Goal: Task Accomplishment & Management: Use online tool/utility

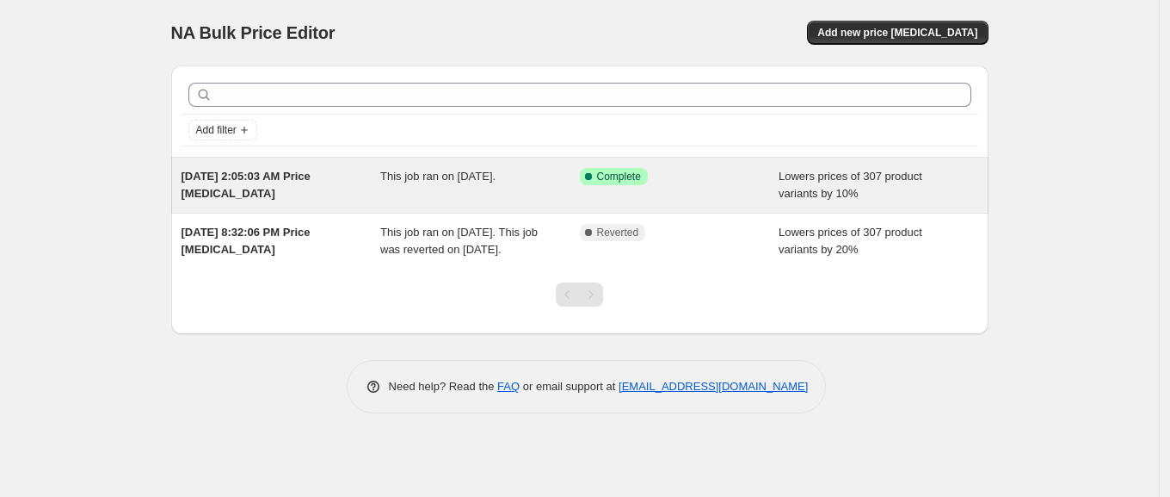
click at [895, 194] on div "Lowers prices of 307 product variants by 10%" at bounding box center [879, 185] width 200 height 34
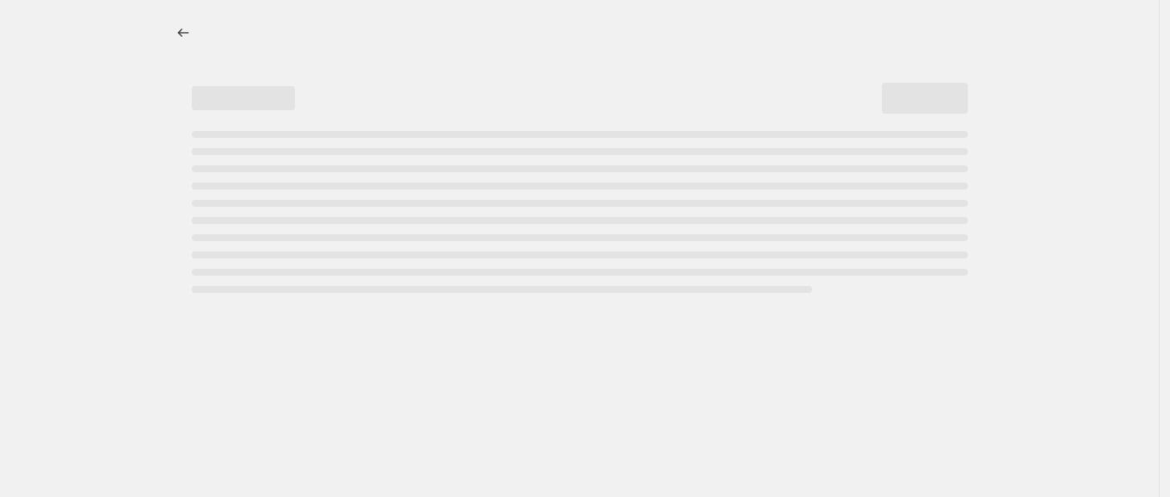
select select "percentage"
select select "product_status"
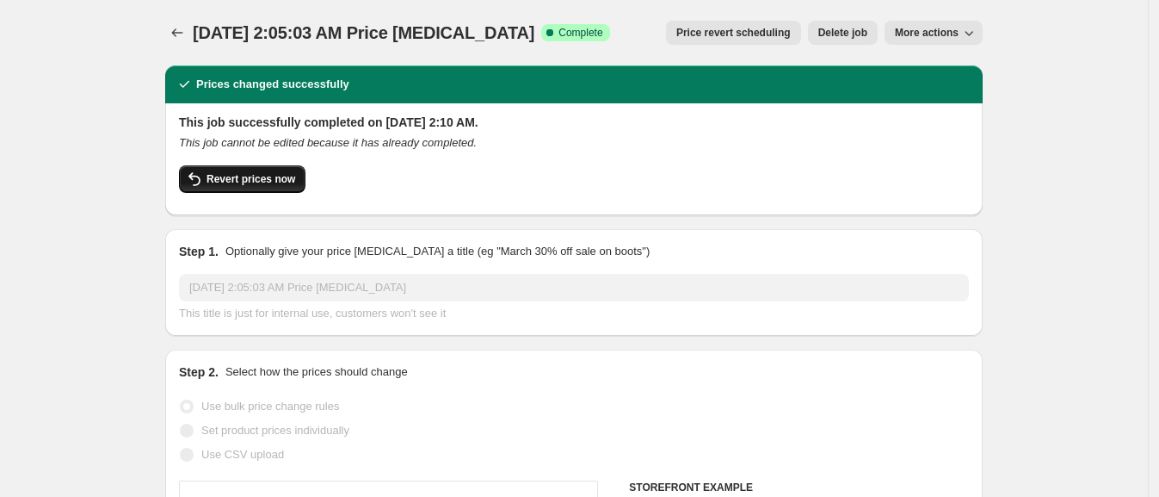
click at [278, 176] on span "Revert prices now" at bounding box center [251, 179] width 89 height 14
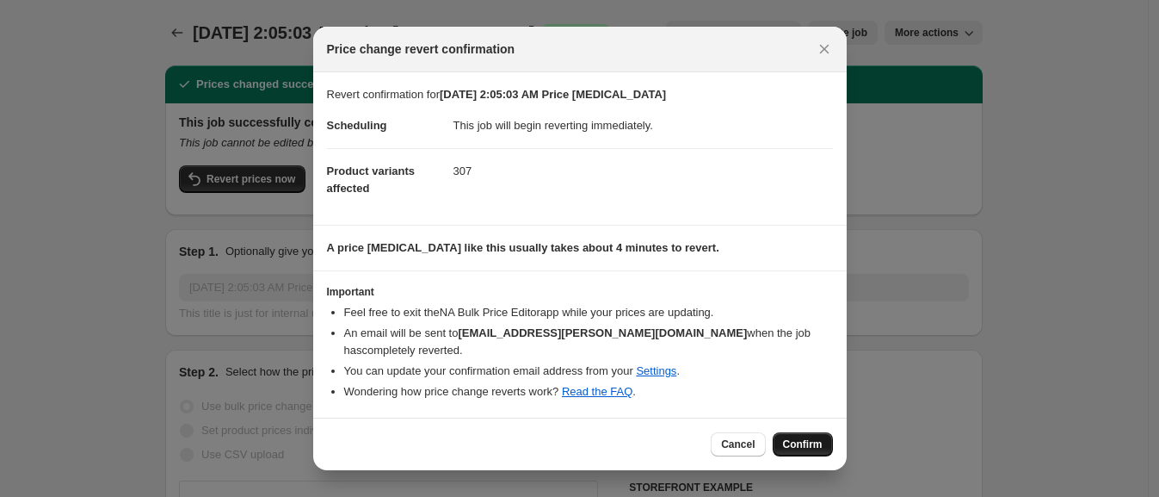
click at [810, 437] on span "Confirm" at bounding box center [803, 444] width 40 height 14
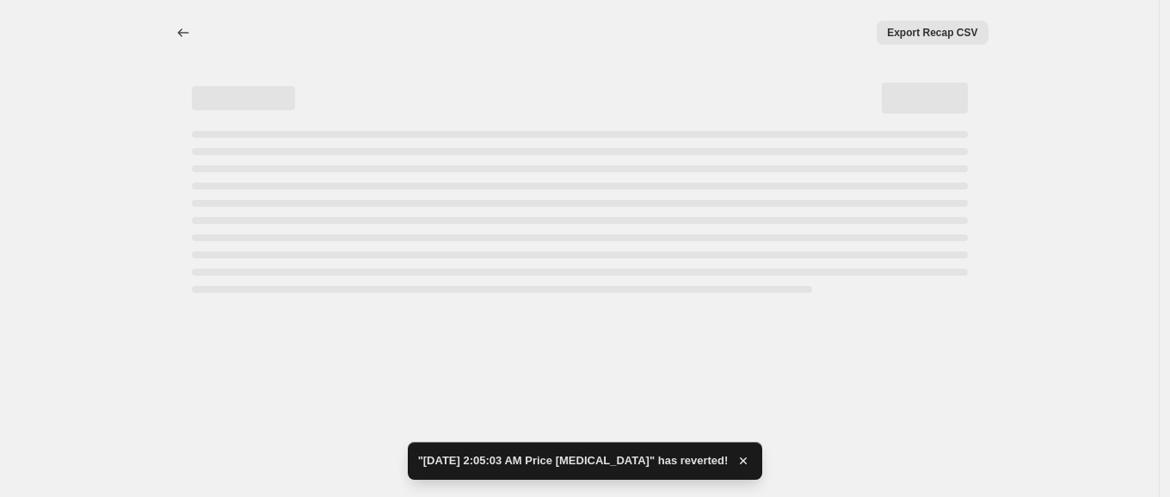
select select "percentage"
select select "product_status"
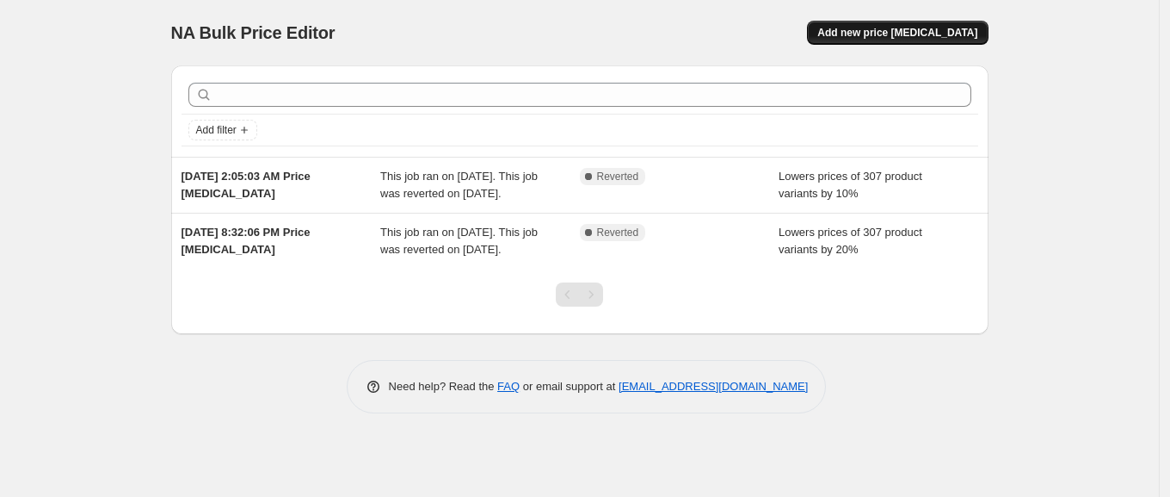
click at [951, 36] on span "Add new price [MEDICAL_DATA]" at bounding box center [898, 33] width 160 height 14
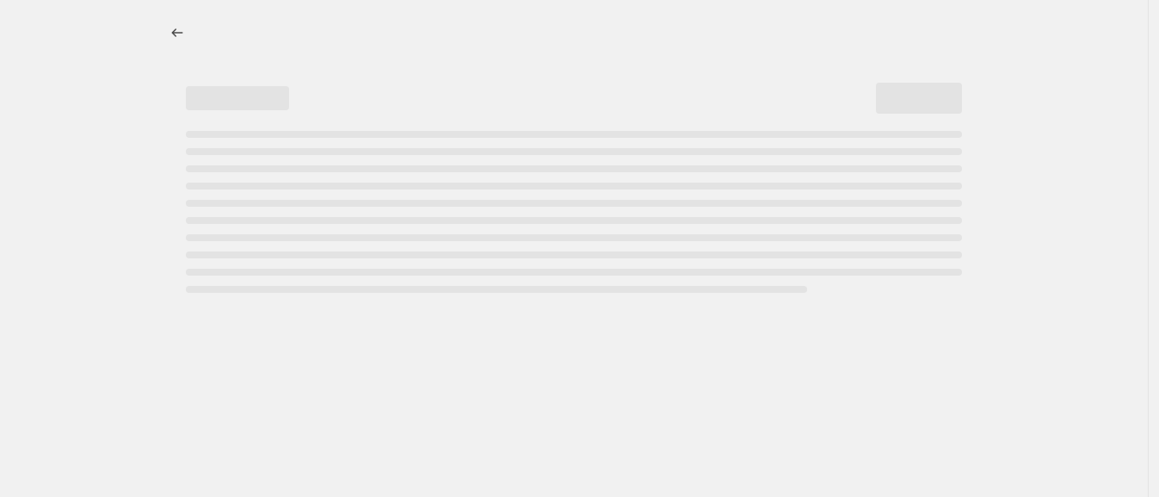
select select "percentage"
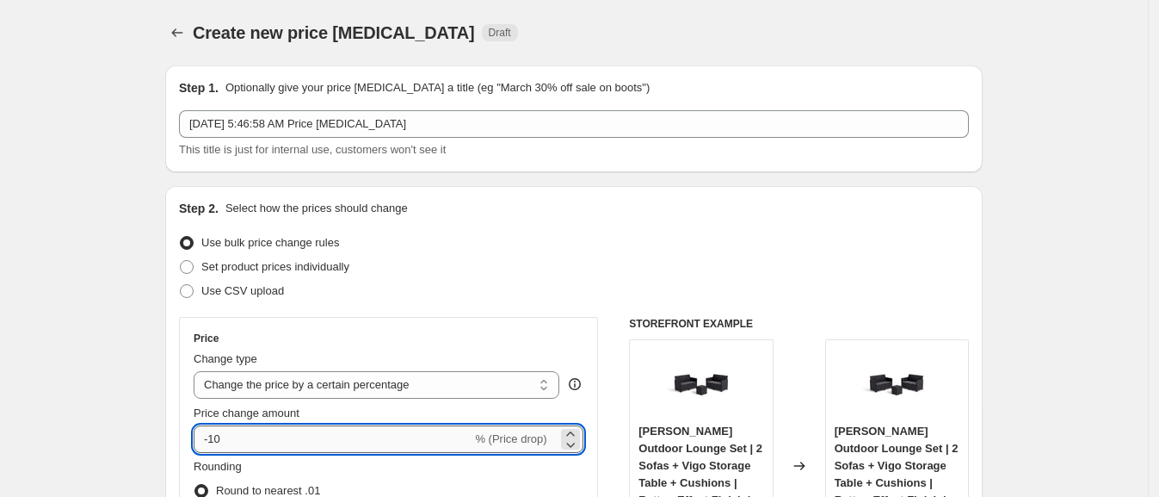
drag, startPoint x: 219, startPoint y: 441, endPoint x: 383, endPoint y: 439, distance: 163.5
click at [383, 439] on input "-10" at bounding box center [333, 439] width 278 height 28
type input "-1"
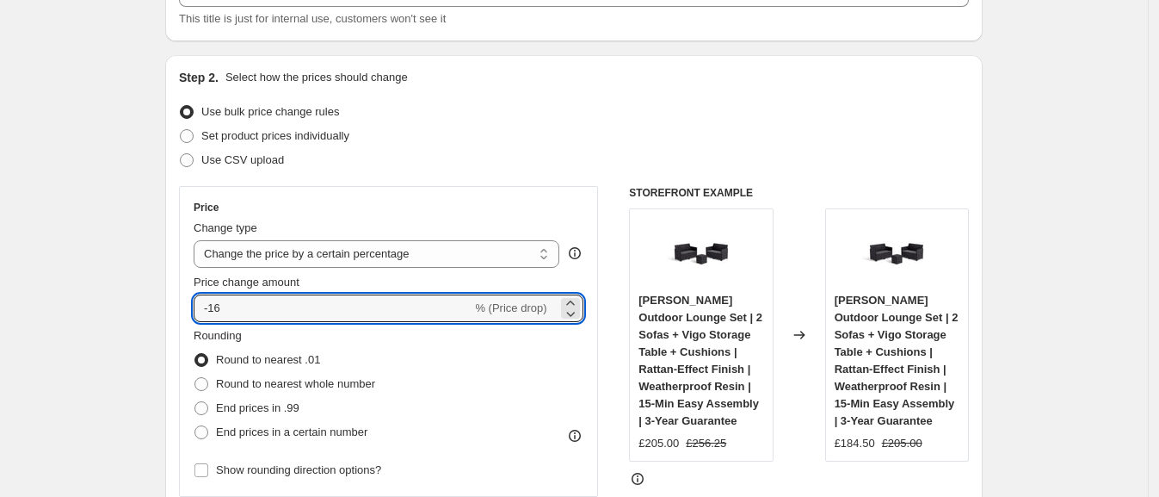
scroll to position [343, 0]
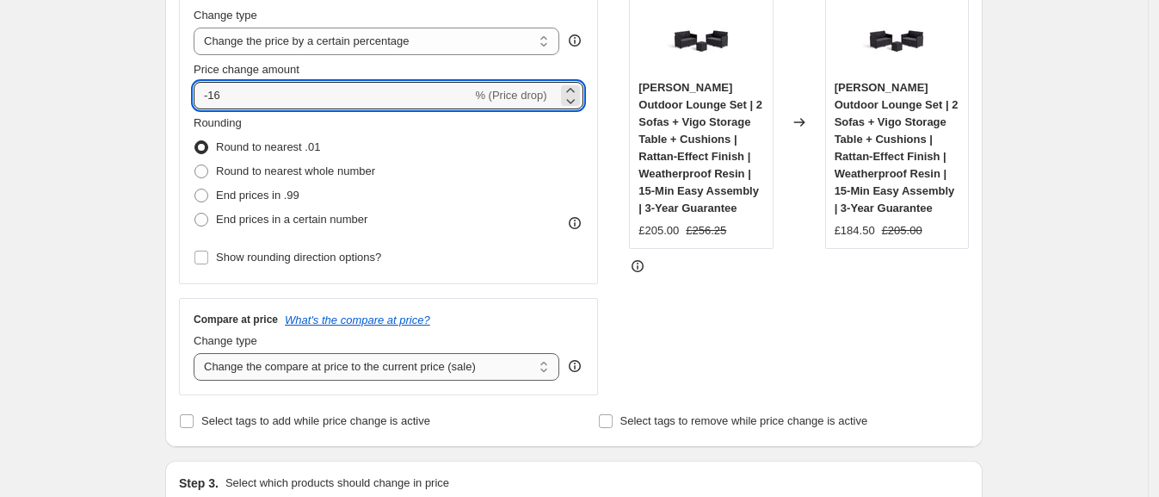
type input "-16"
click at [306, 359] on select "Change the compare at price to the current price (sale) Change the compare at p…" at bounding box center [377, 367] width 366 height 28
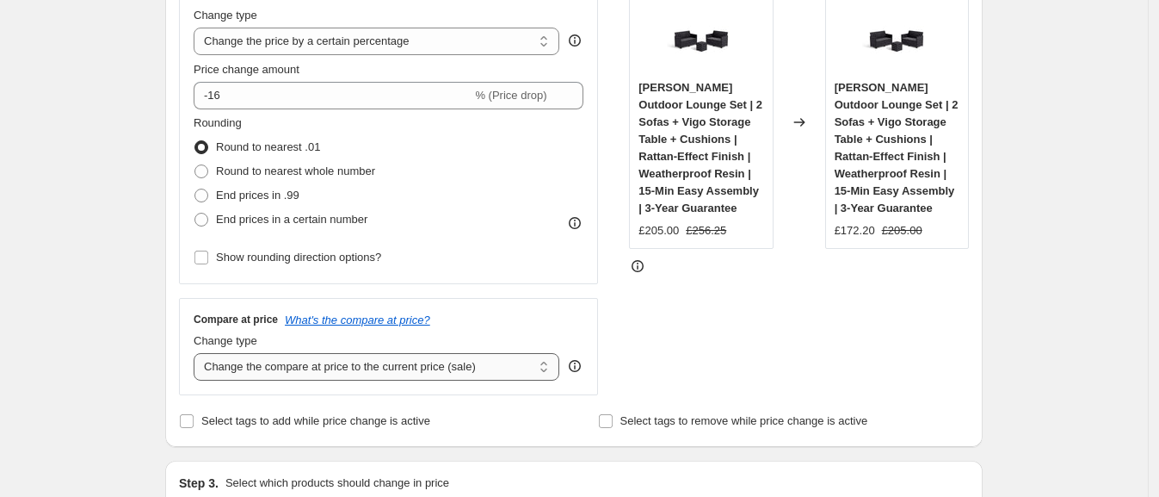
select select "remove"
click at [199, 353] on select "Change the compare at price to the current price (sale) Change the compare at p…" at bounding box center [377, 367] width 366 height 28
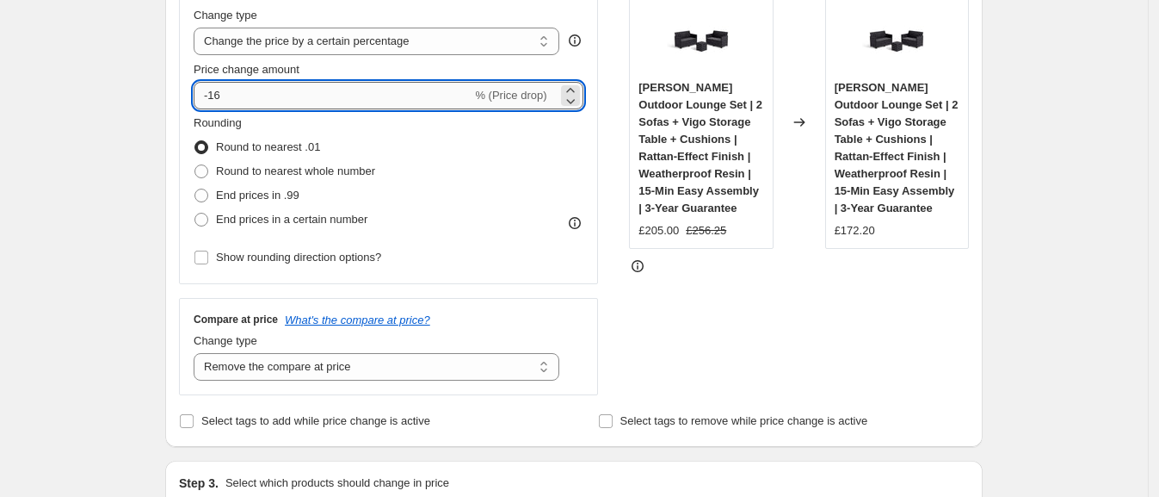
drag, startPoint x: 215, startPoint y: 91, endPoint x: 319, endPoint y: 90, distance: 104.1
click at [319, 90] on input "-16" at bounding box center [333, 96] width 278 height 28
type input "-5"
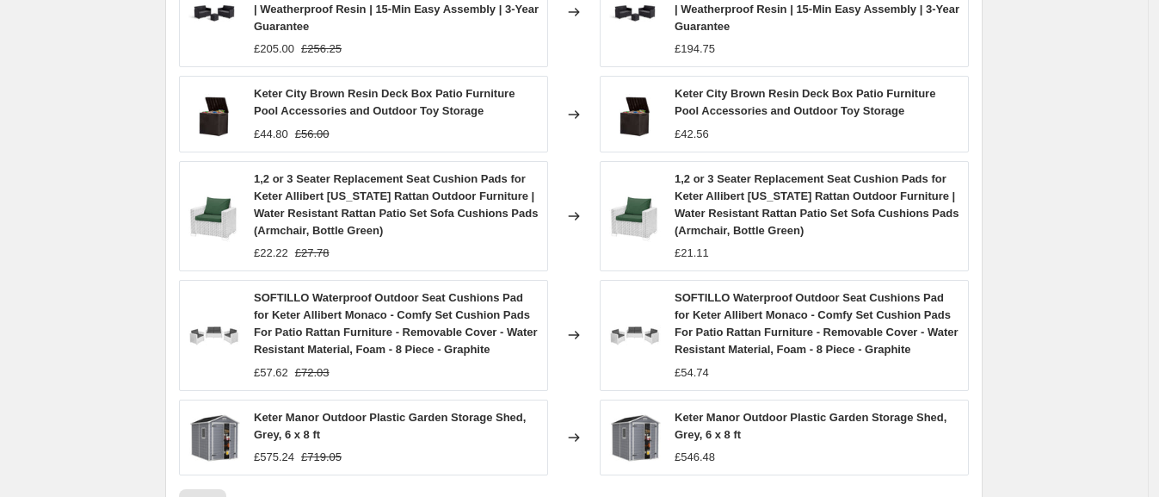
scroll to position [1351, 0]
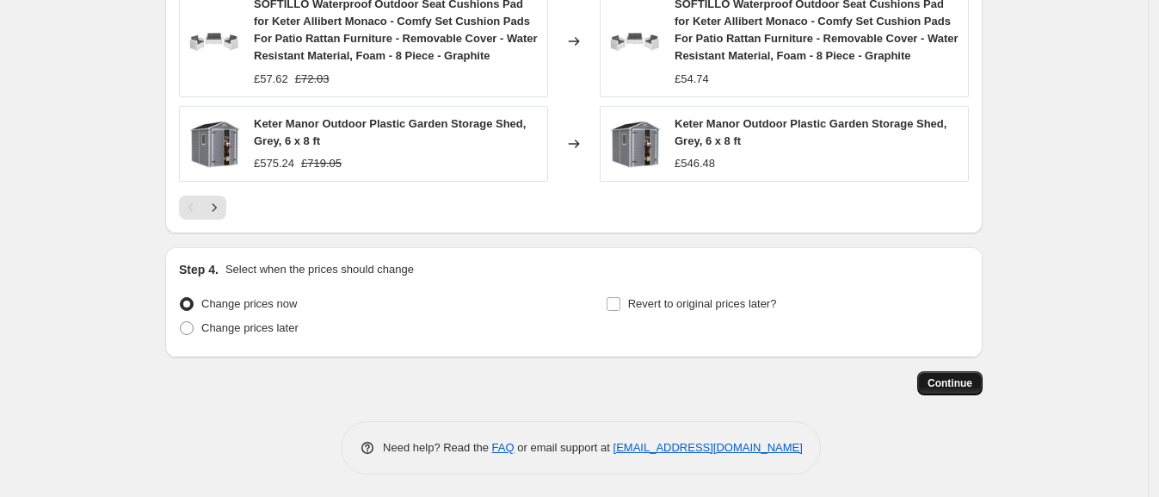
click at [958, 376] on span "Continue" at bounding box center [950, 383] width 45 height 14
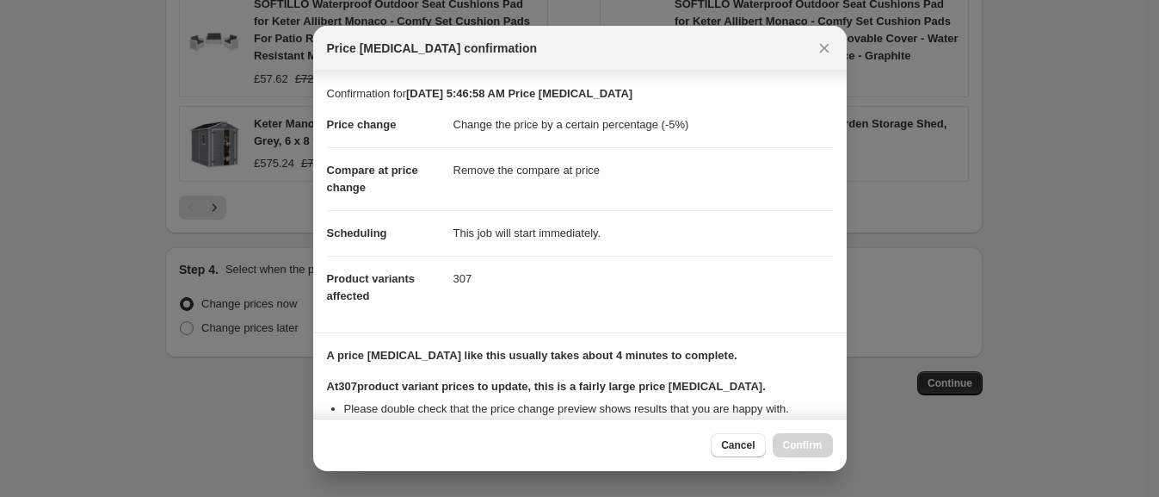
scroll to position [232, 0]
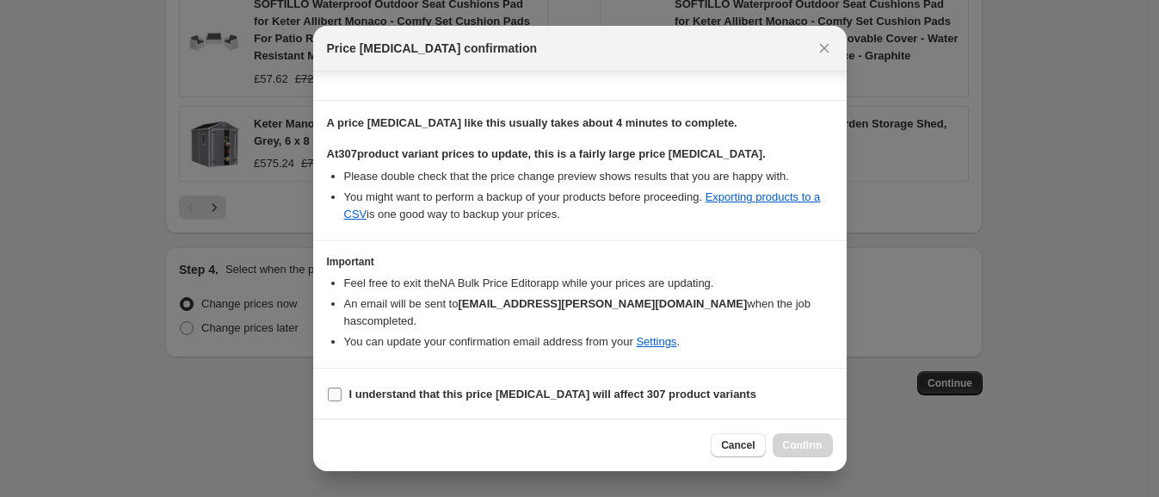
click at [680, 396] on b "I understand that this price [MEDICAL_DATA] will affect 307 product variants" at bounding box center [552, 393] width 407 height 13
click at [342, 396] on input "I understand that this price [MEDICAL_DATA] will affect 307 product variants" at bounding box center [335, 394] width 14 height 14
checkbox input "true"
click at [815, 438] on span "Confirm" at bounding box center [803, 445] width 40 height 14
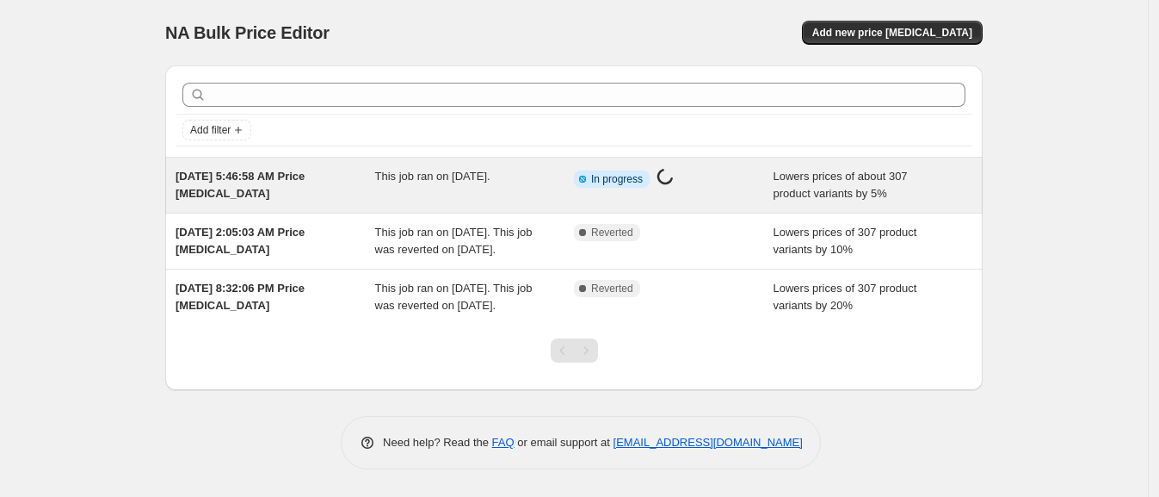
click at [462, 188] on div "This job ran on [DATE]." at bounding box center [475, 185] width 200 height 34
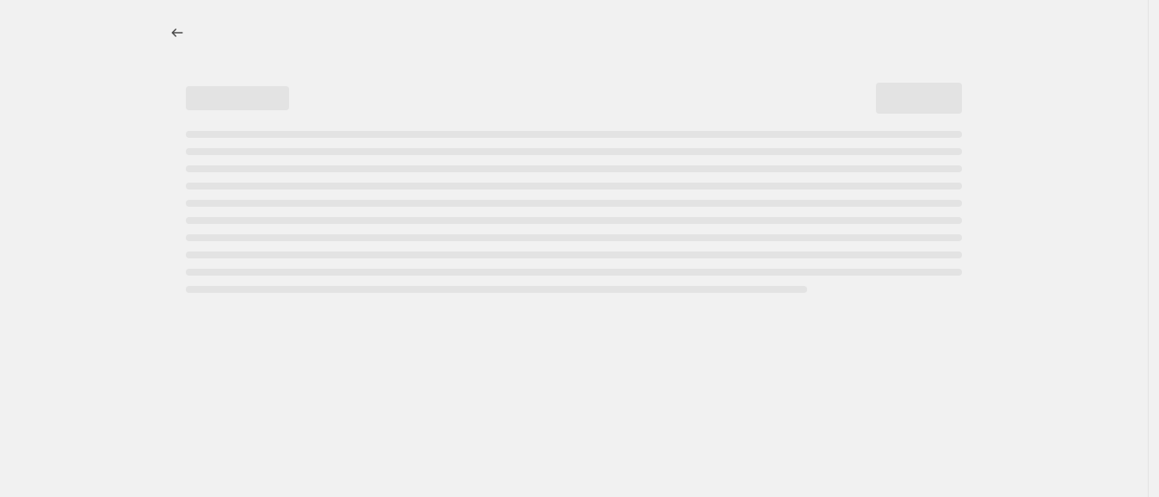
select select "percentage"
select select "remove"
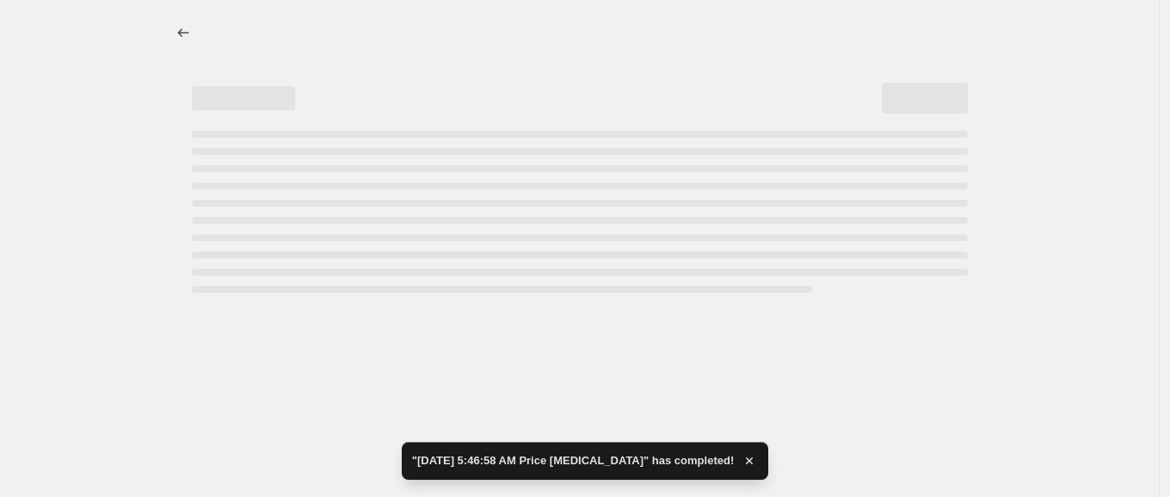
select select "percentage"
select select "remove"
